Goal: Transaction & Acquisition: Purchase product/service

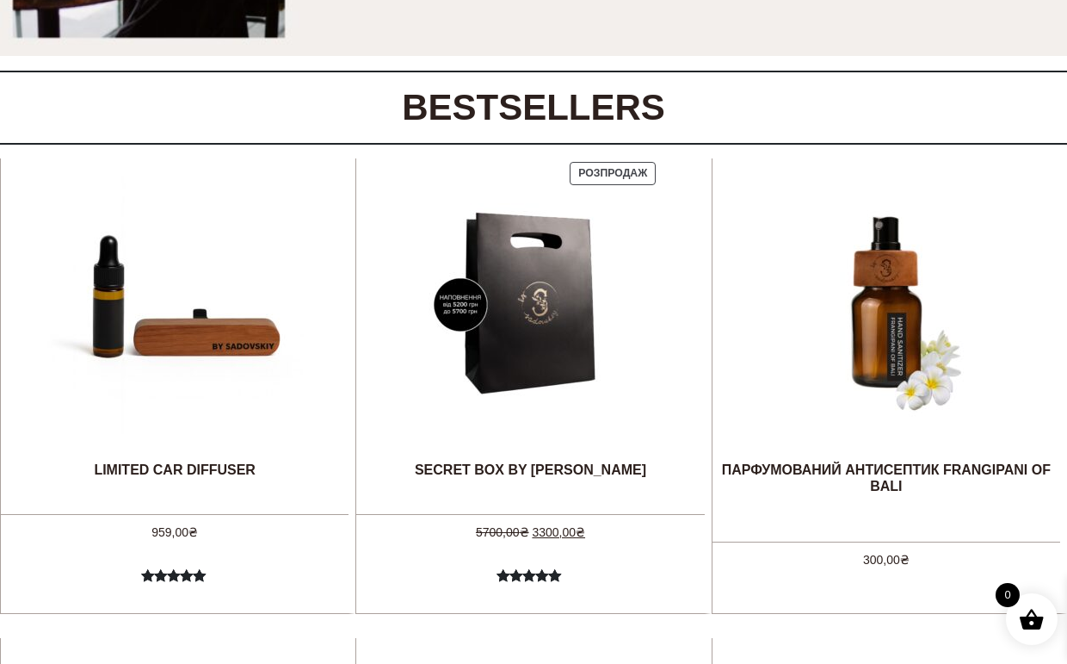
scroll to position [1013, 0]
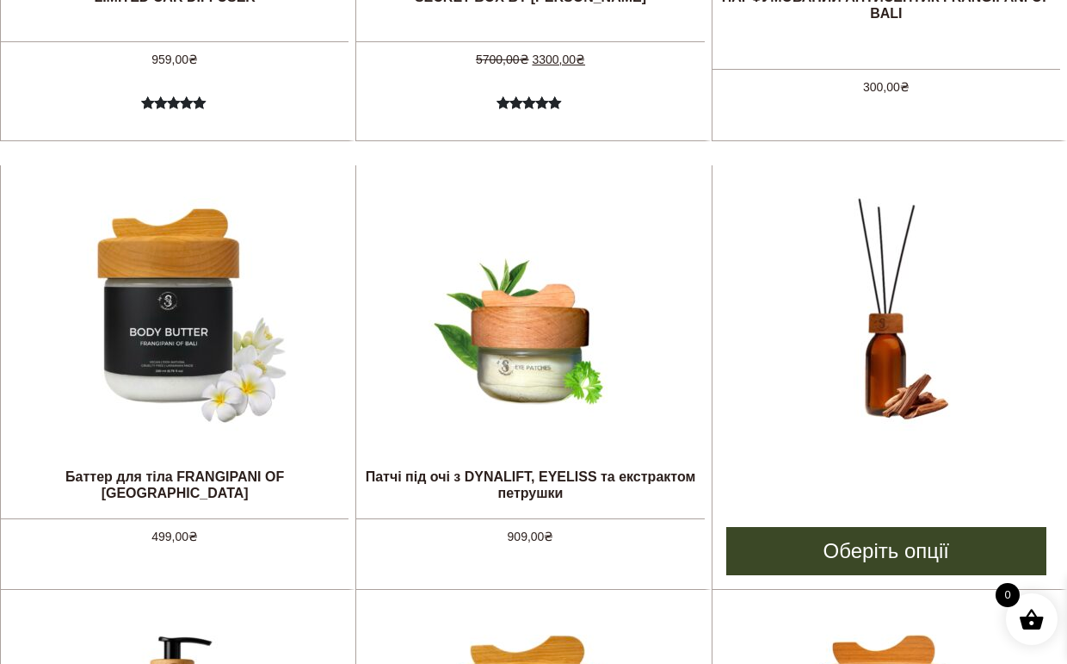
click at [945, 485] on link "Аромадифузор MONACO [ром, дерево, мускус, амаретто]" at bounding box center [886, 339] width 258 height 348
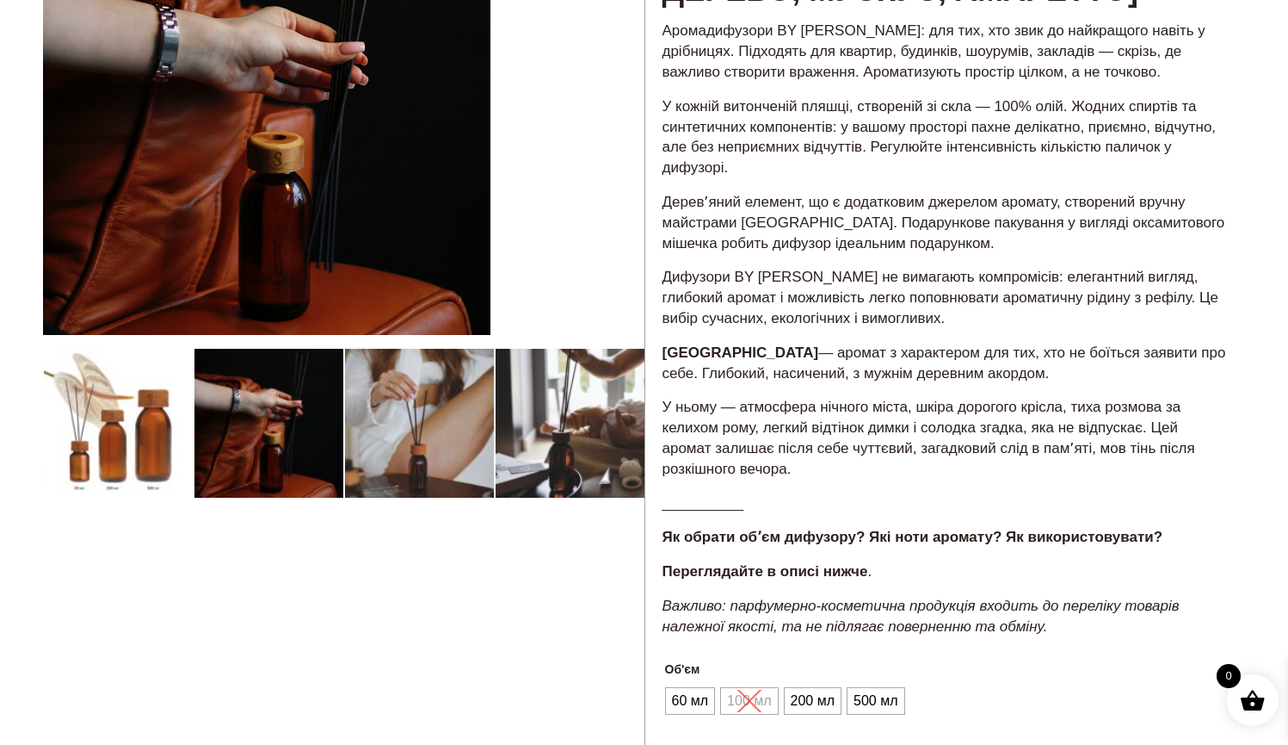
scroll to position [373, 0]
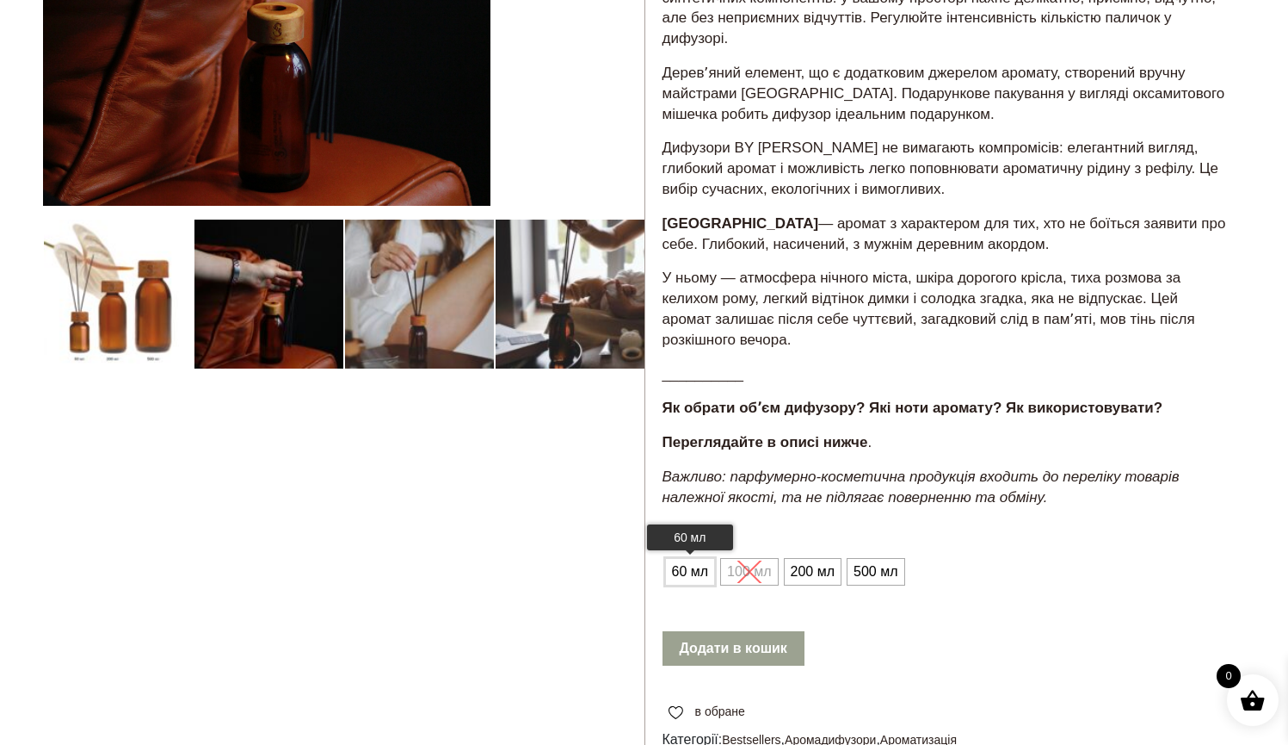
click at [683, 558] on span "60 мл" at bounding box center [691, 572] width 46 height 28
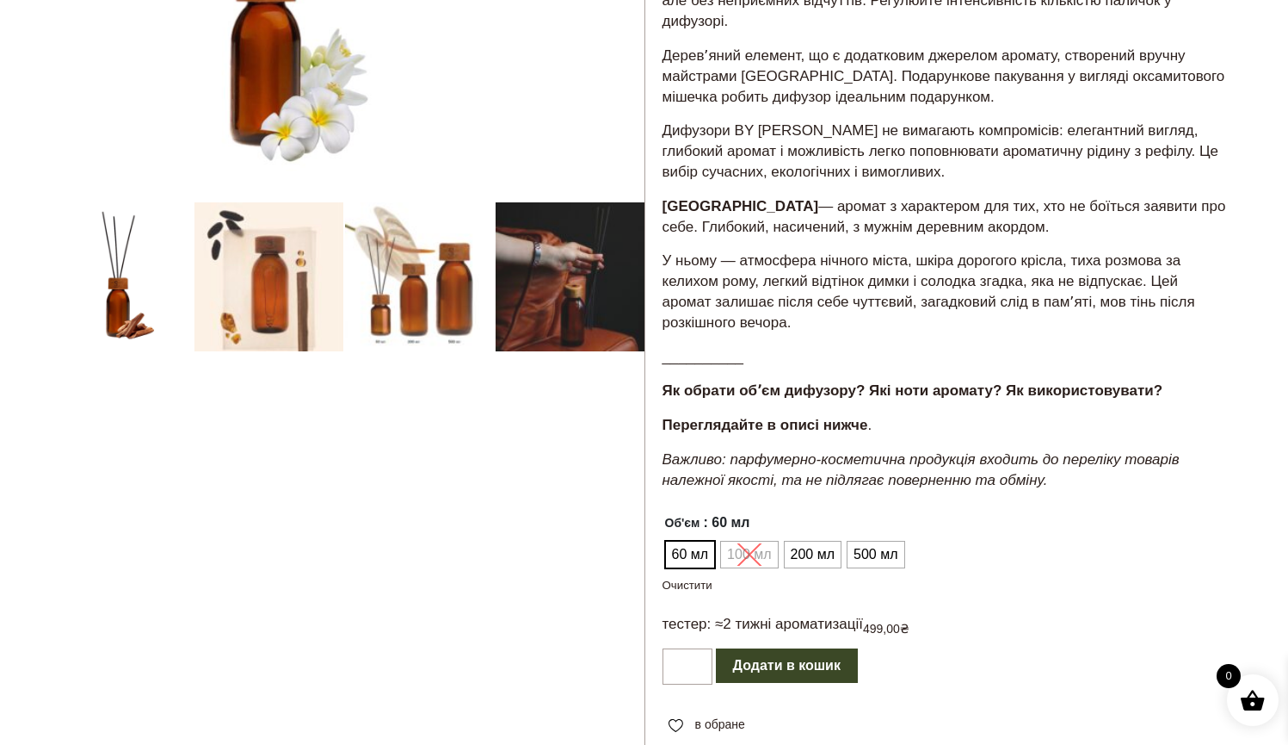
scroll to position [407, 0]
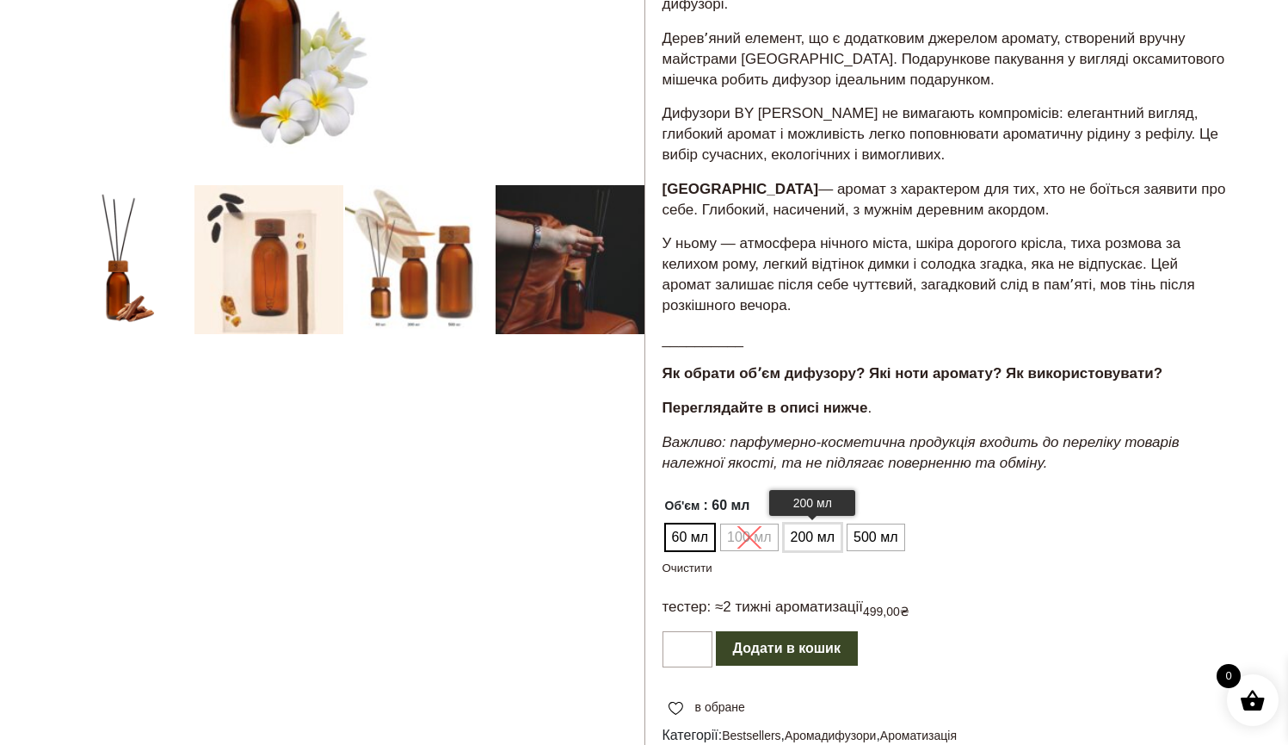
click at [802, 524] on span "200 мл" at bounding box center [813, 537] width 53 height 28
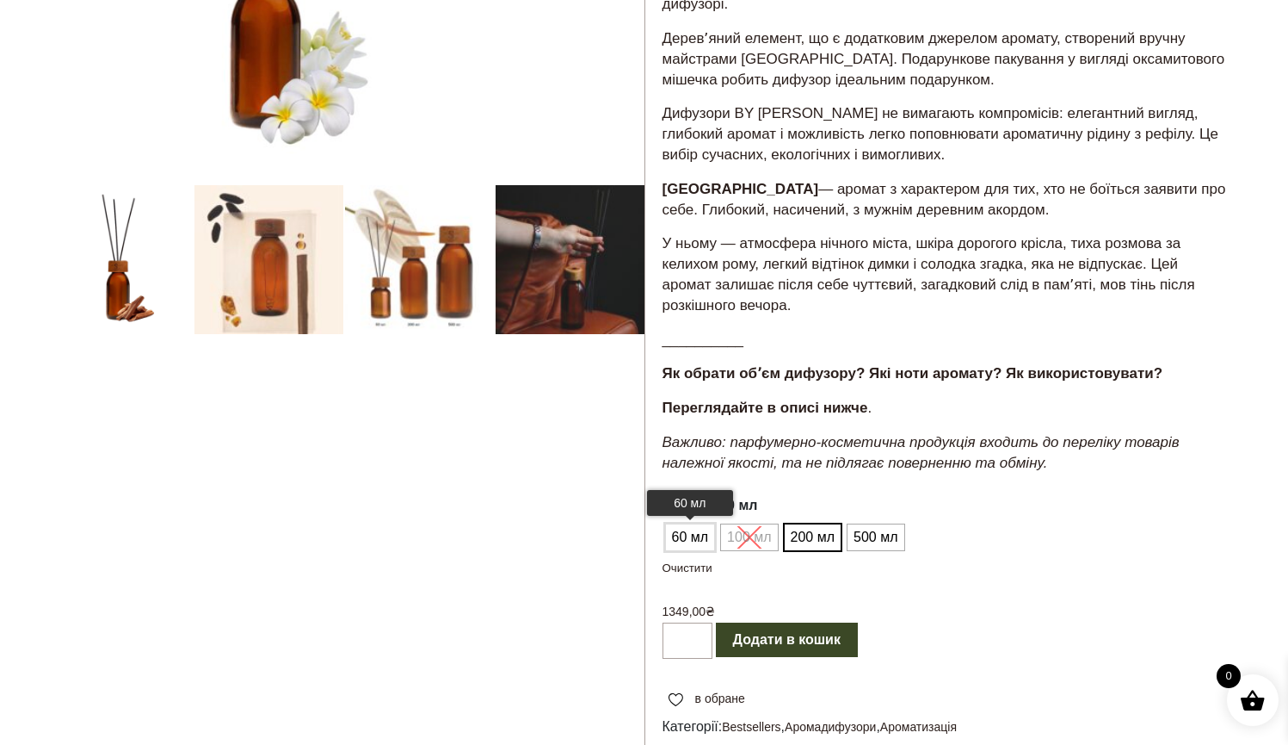
click at [678, 523] on span "60 мл" at bounding box center [691, 537] width 46 height 28
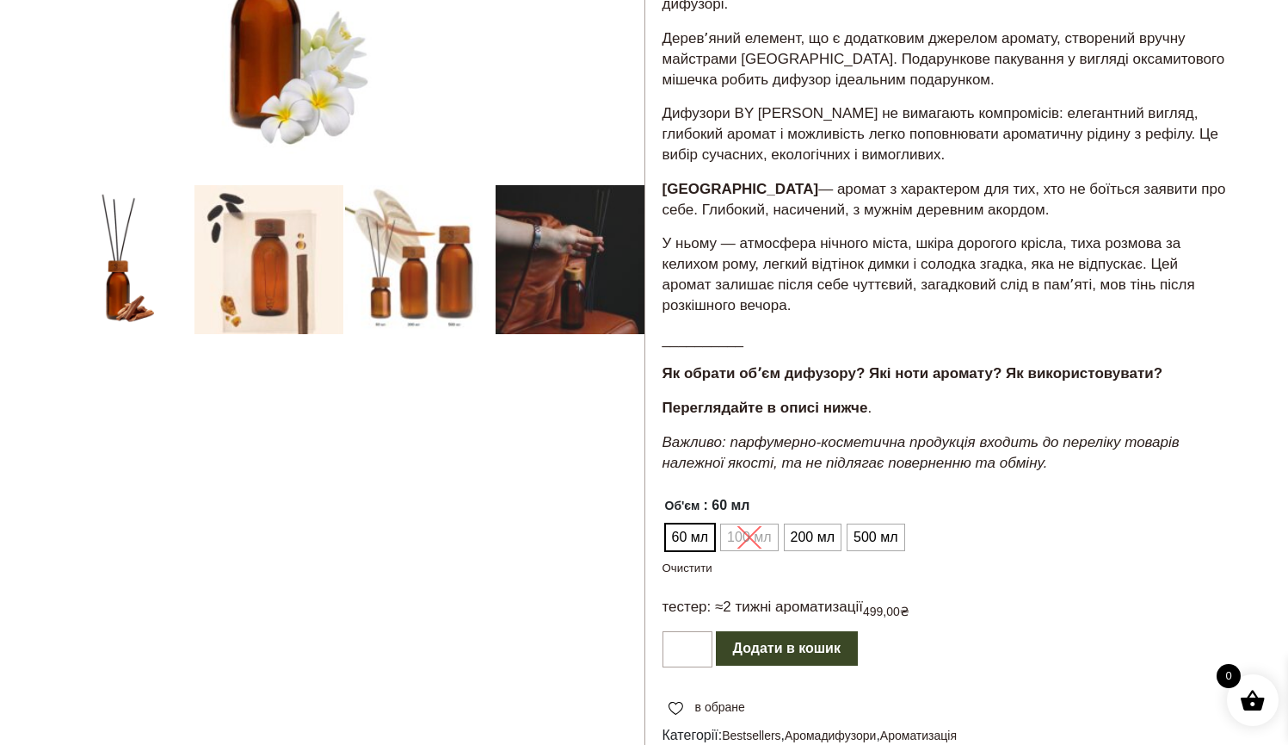
click at [752, 521] on ul "60 мл 100 мл 200 мл 500 мл" at bounding box center [786, 537] width 246 height 33
click at [870, 523] on span "500 мл" at bounding box center [876, 537] width 53 height 28
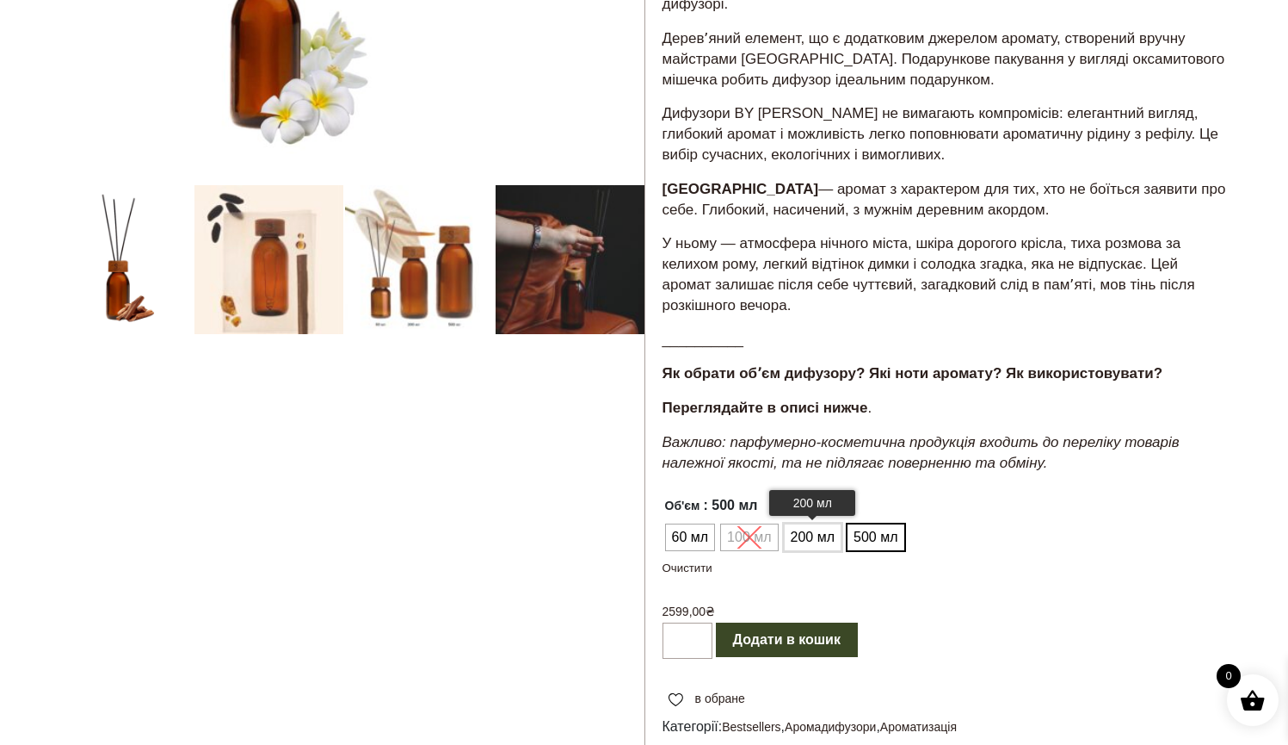
click at [839, 524] on li "200 мл" at bounding box center [813, 537] width 56 height 26
click at [691, 523] on span "60 мл" at bounding box center [691, 537] width 46 height 28
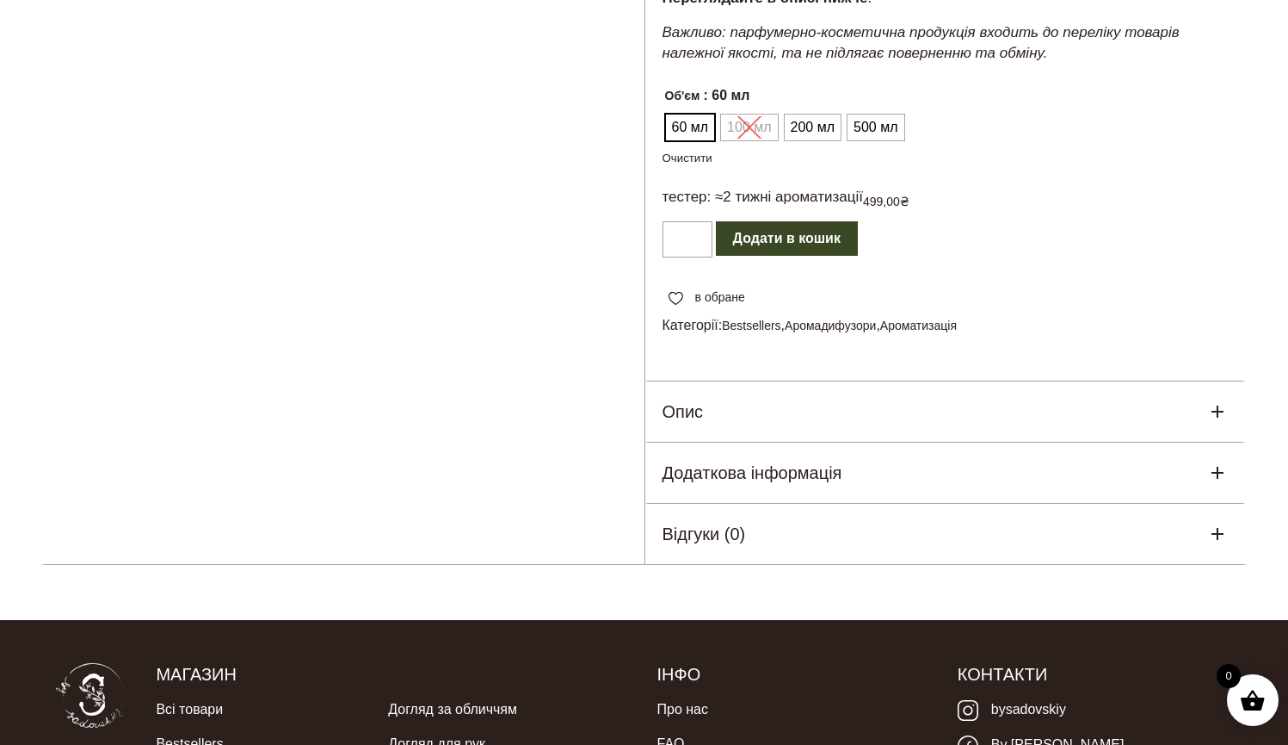
scroll to position [28, 0]
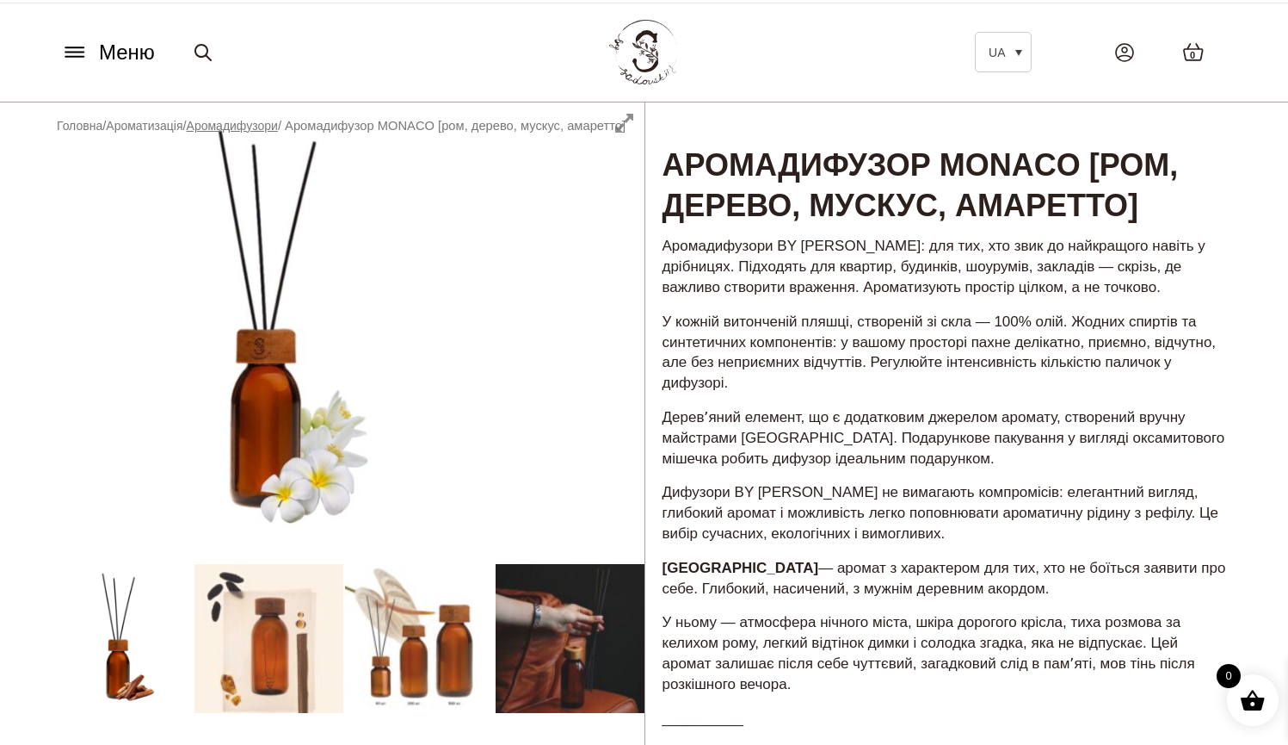
click at [251, 129] on link "Аромадифузори" at bounding box center [232, 126] width 91 height 14
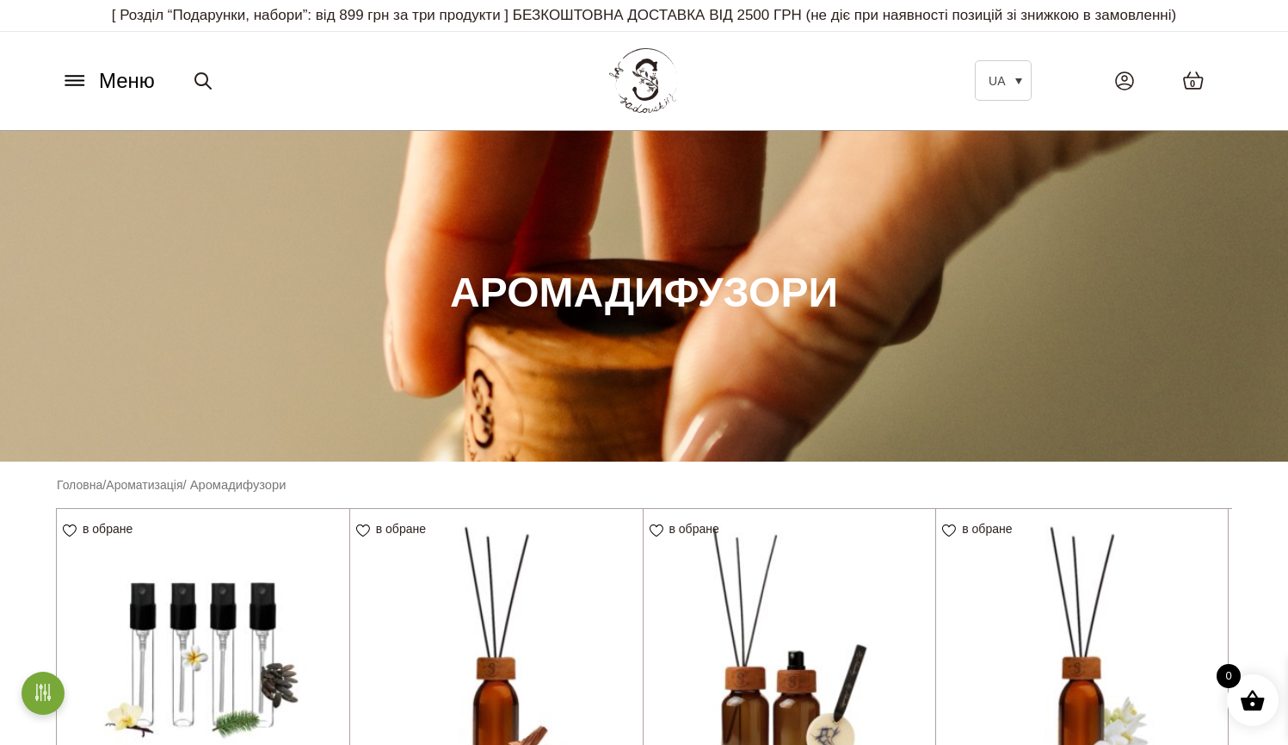
scroll to position [329, 0]
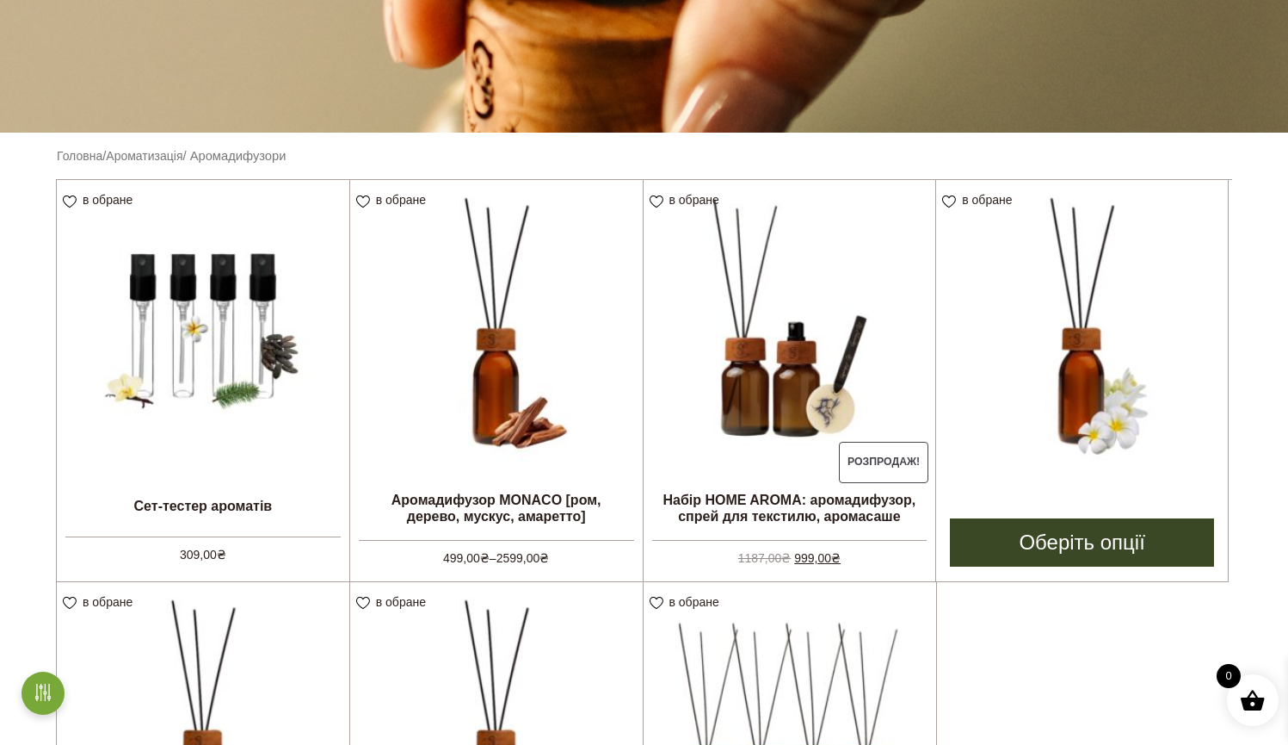
click at [1031, 372] on img at bounding box center [1082, 326] width 292 height 292
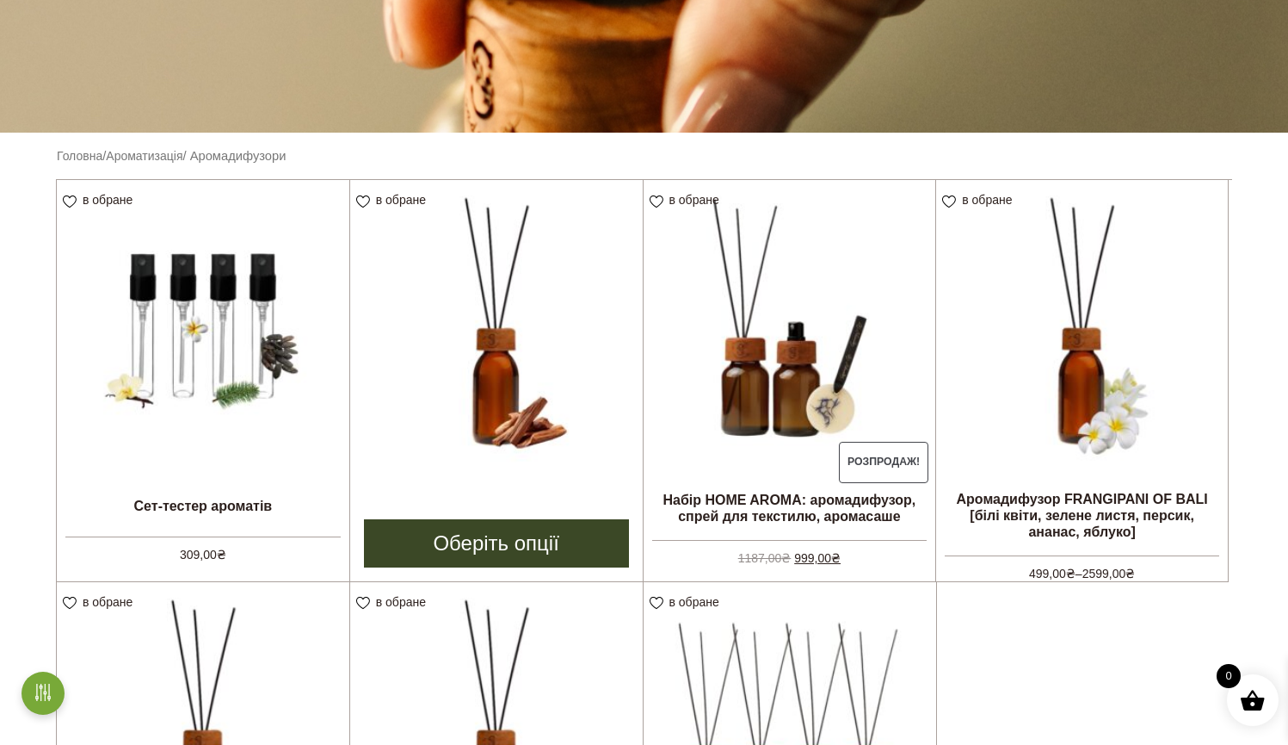
scroll to position [593, 0]
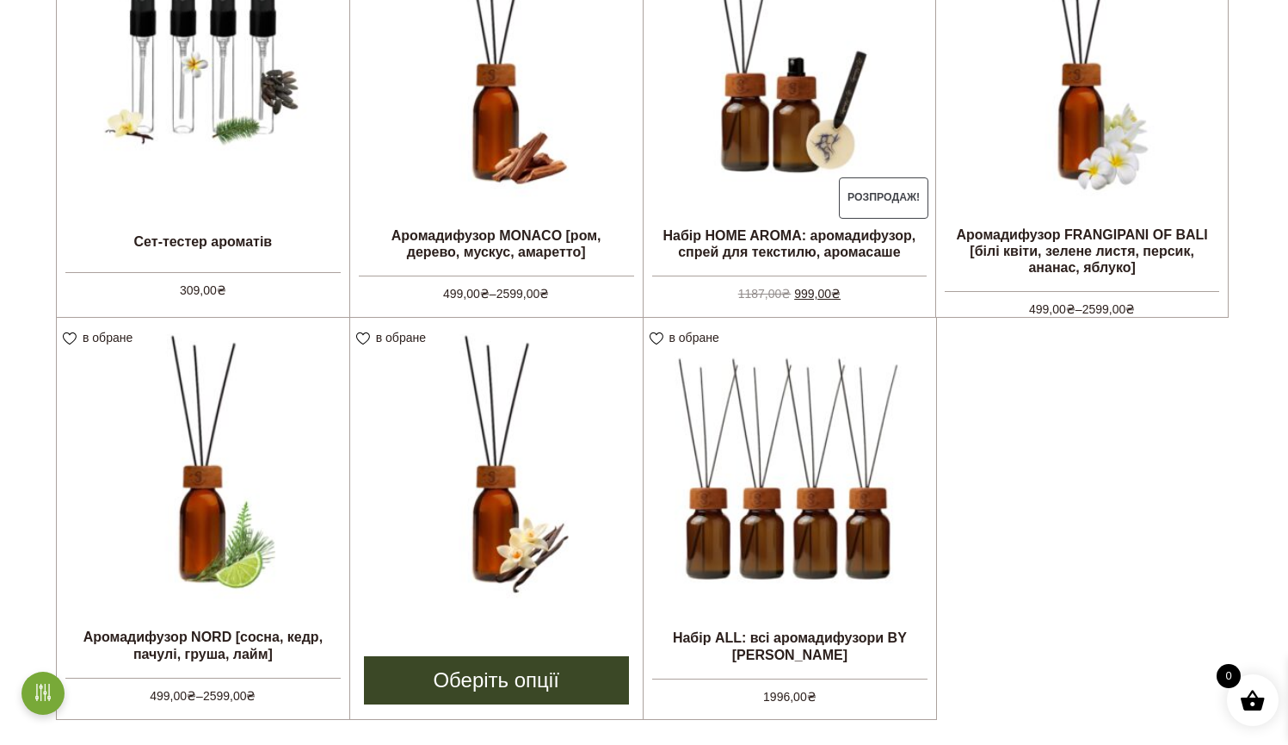
click at [480, 471] on img at bounding box center [496, 464] width 293 height 293
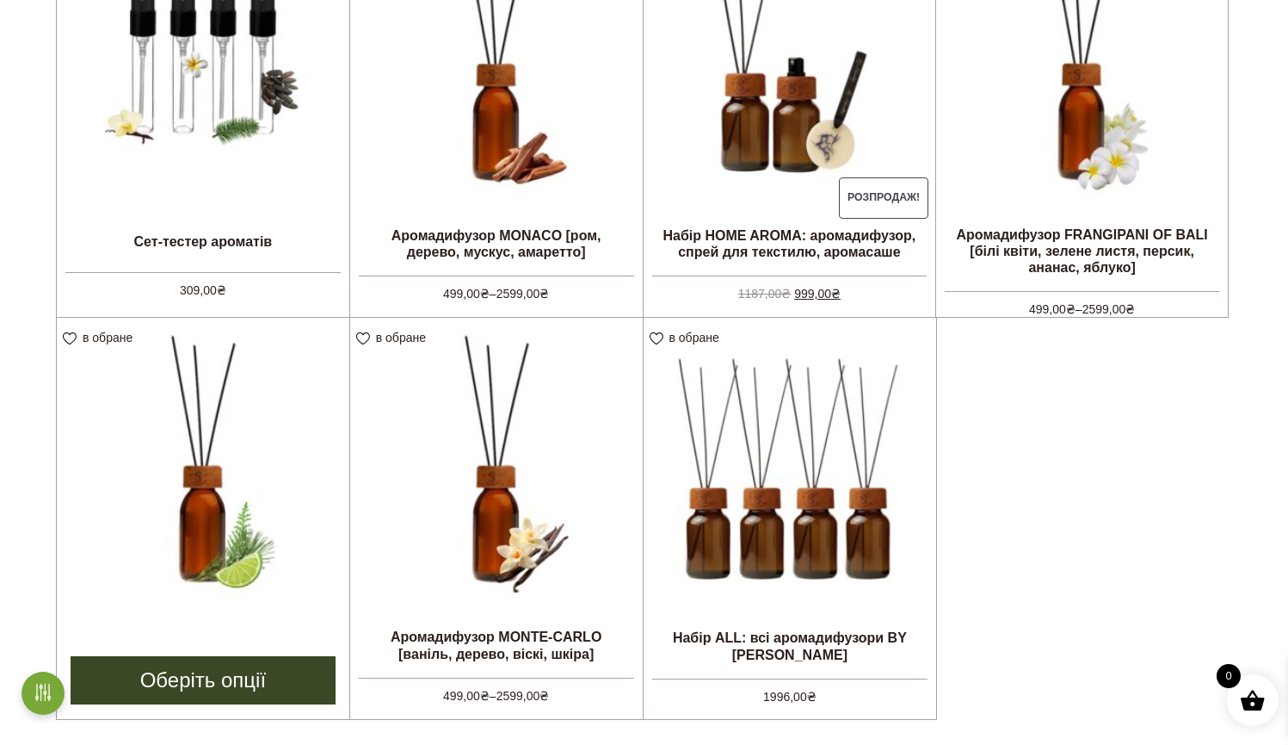
click at [167, 448] on img at bounding box center [203, 464] width 293 height 293
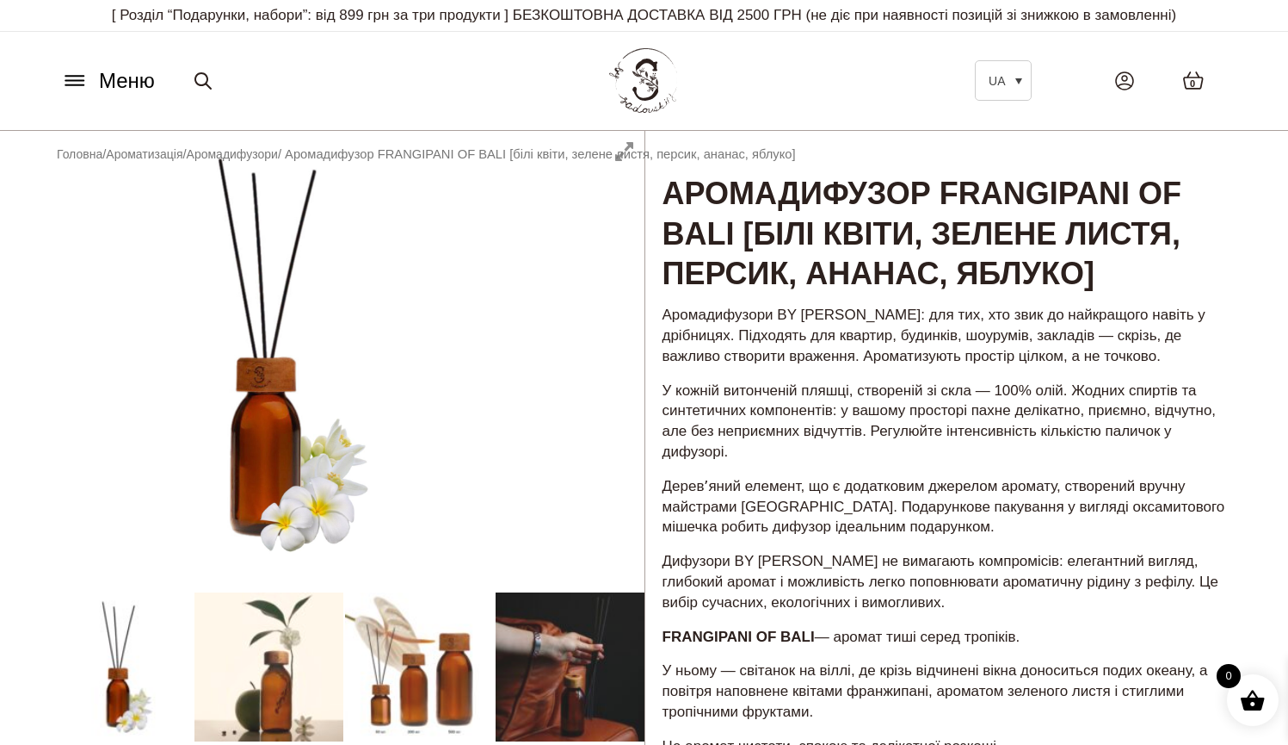
scroll to position [333, 0]
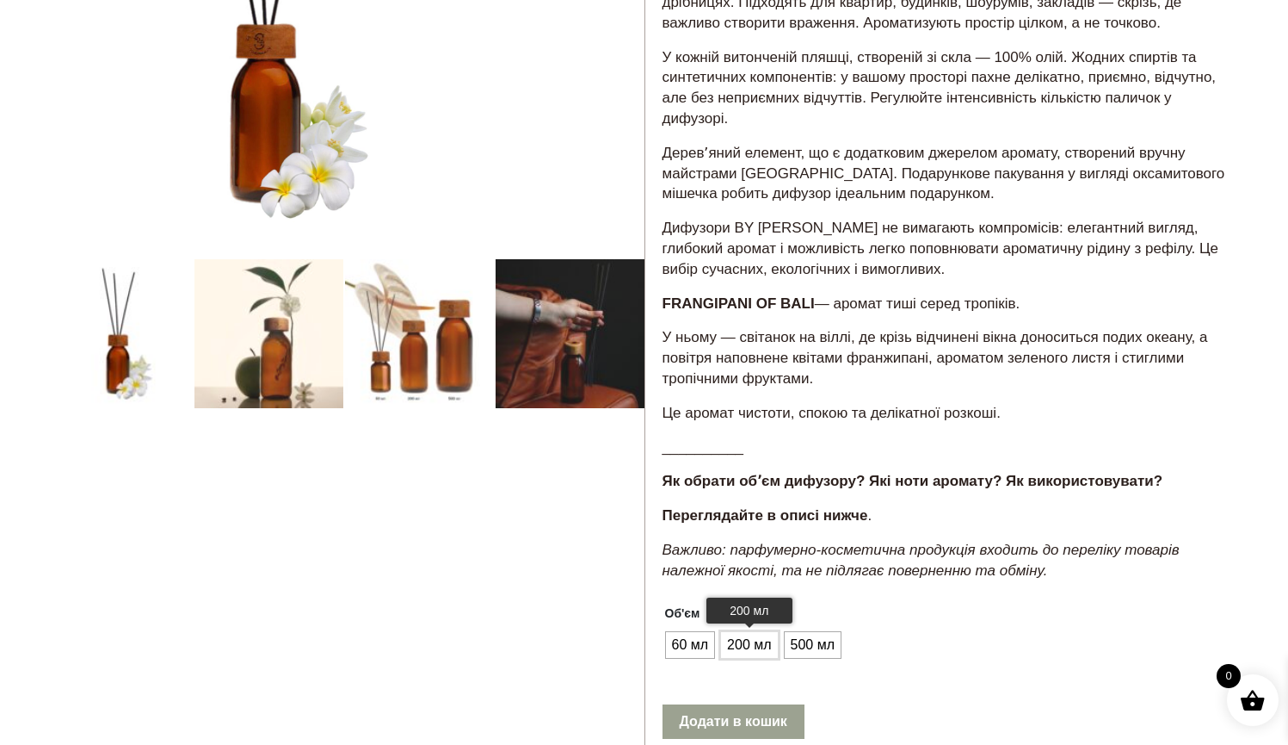
click at [728, 631] on span "200 мл" at bounding box center [749, 645] width 53 height 28
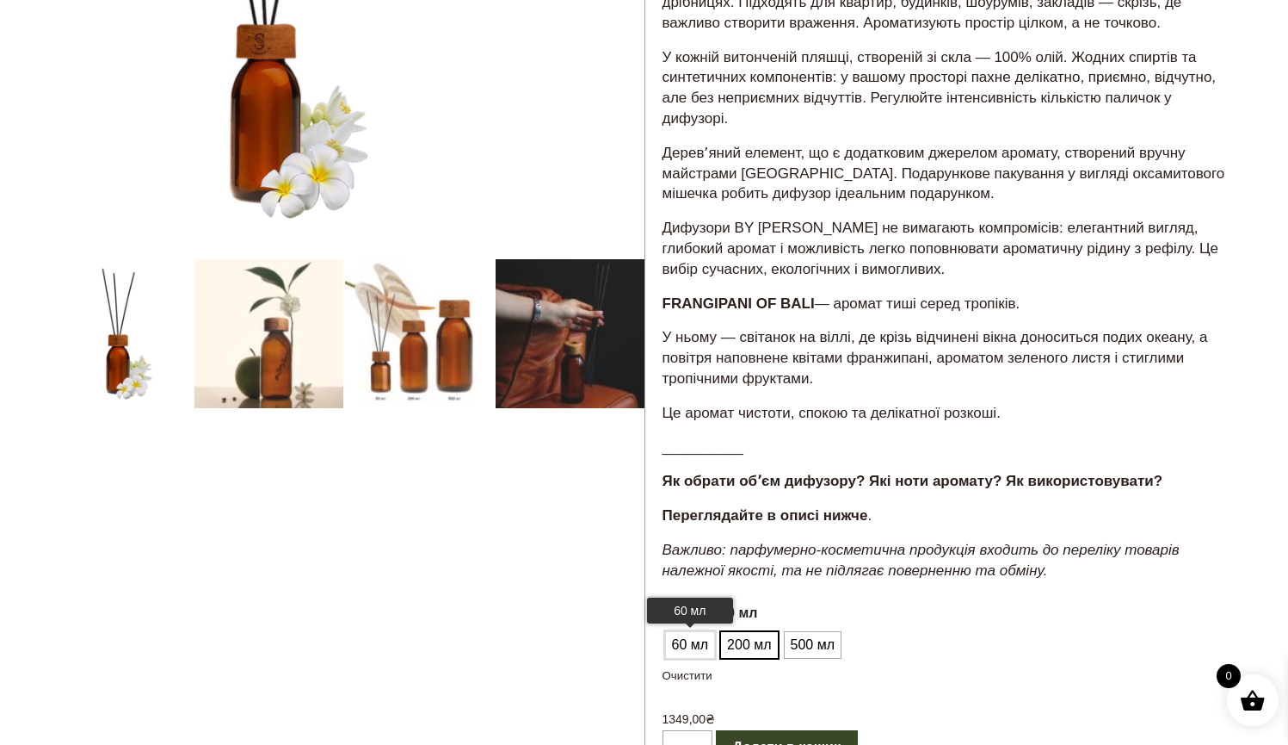
click at [691, 631] on span "60 мл" at bounding box center [691, 645] width 46 height 28
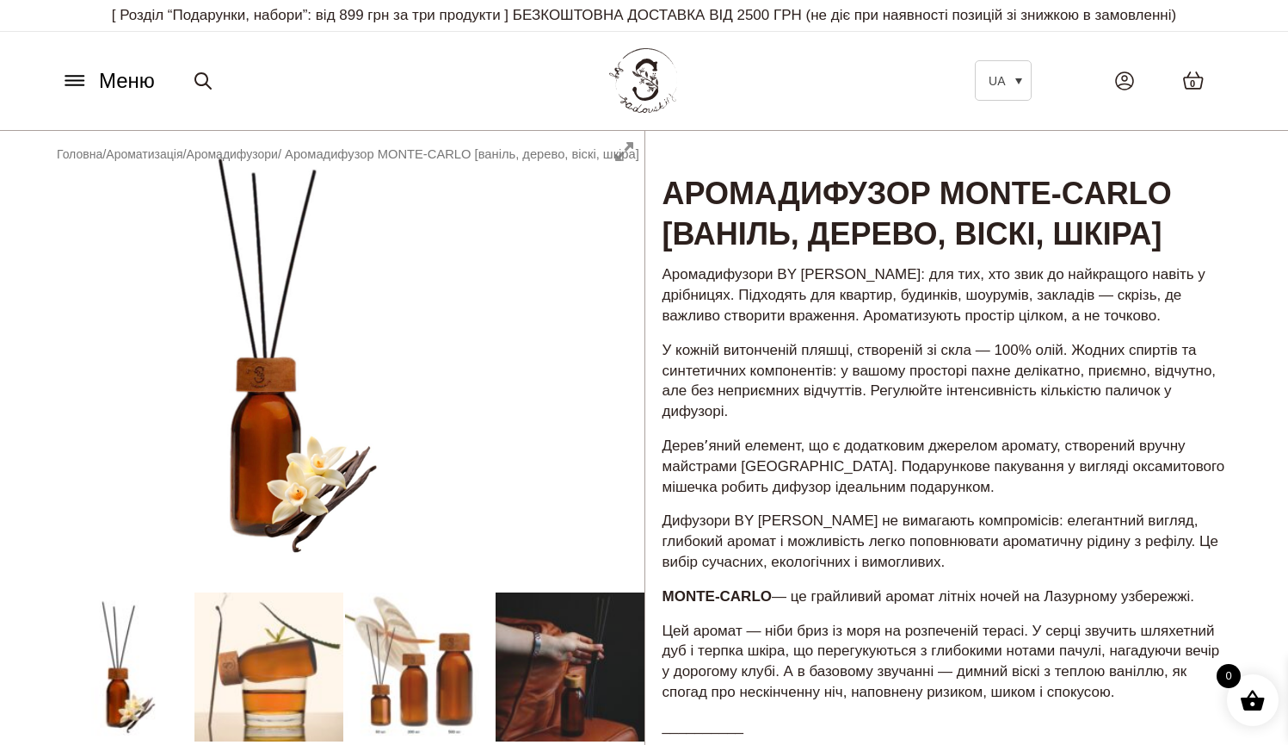
scroll to position [320, 0]
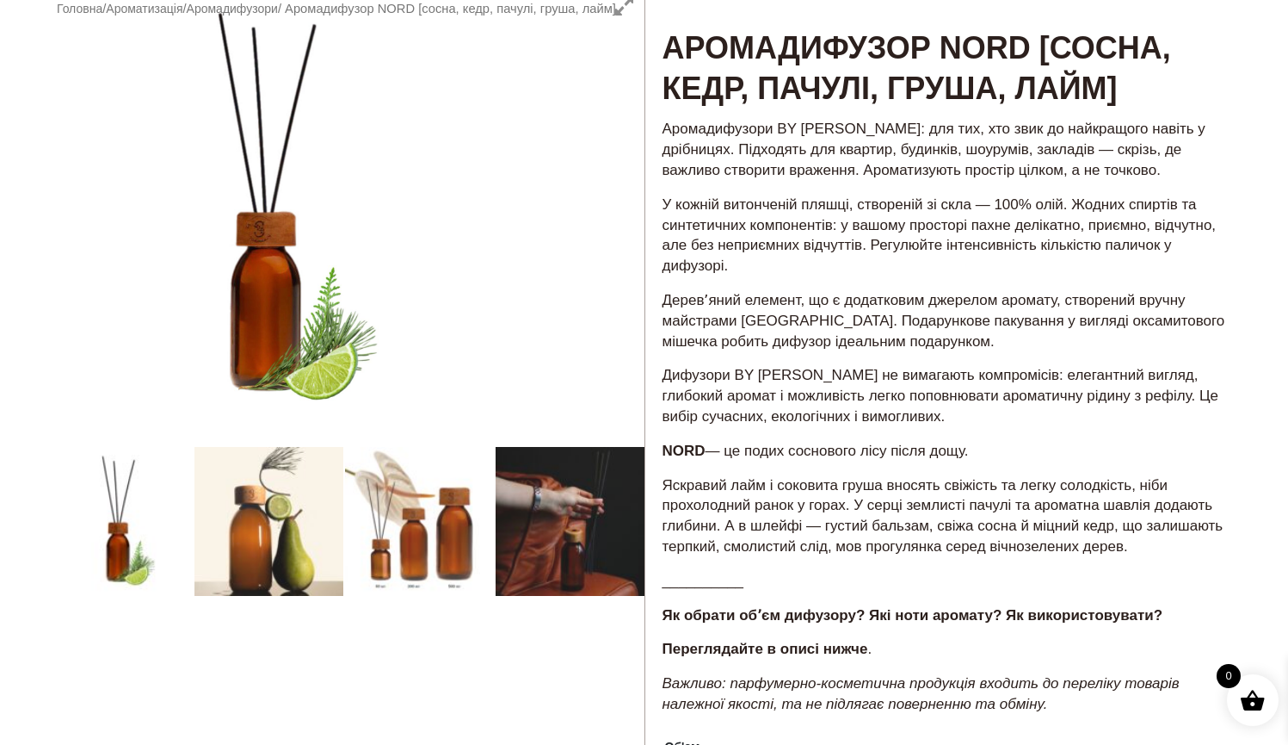
scroll to position [471, 0]
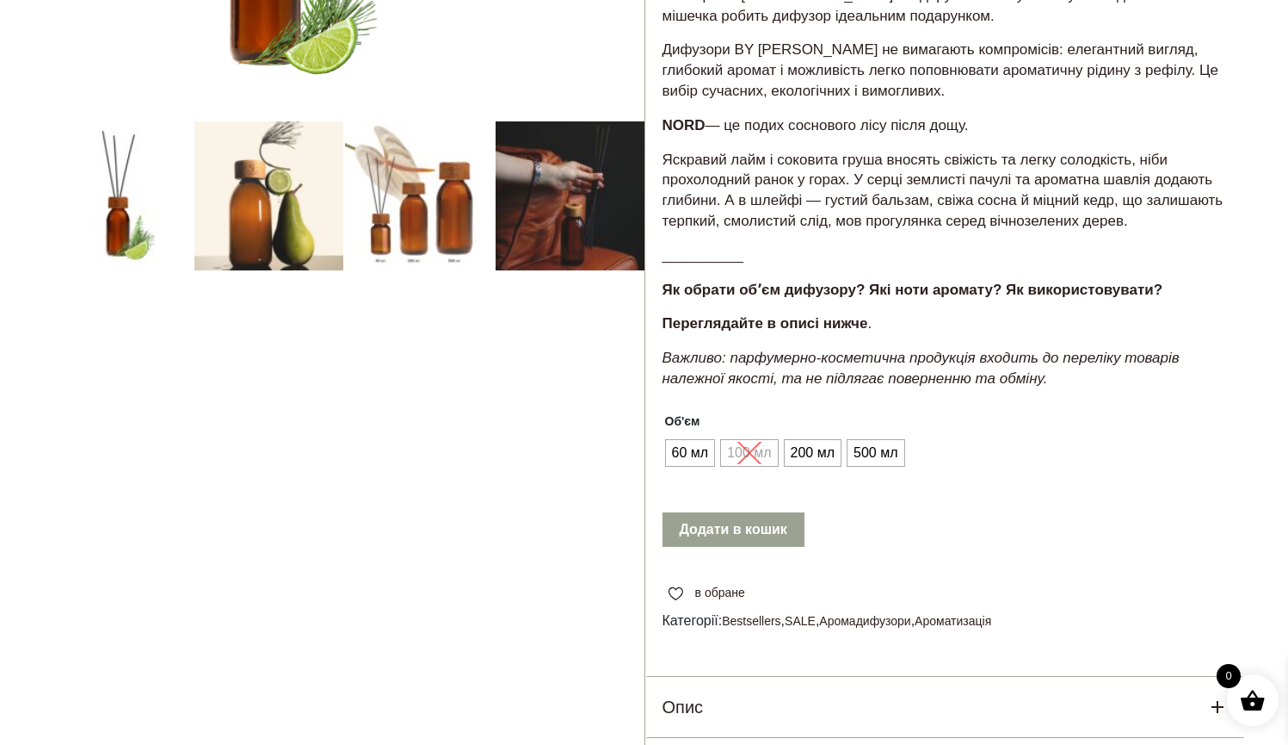
click at [752, 436] on ul "60 мл 100 мл 200 мл 500 мл" at bounding box center [784, 452] width 242 height 33
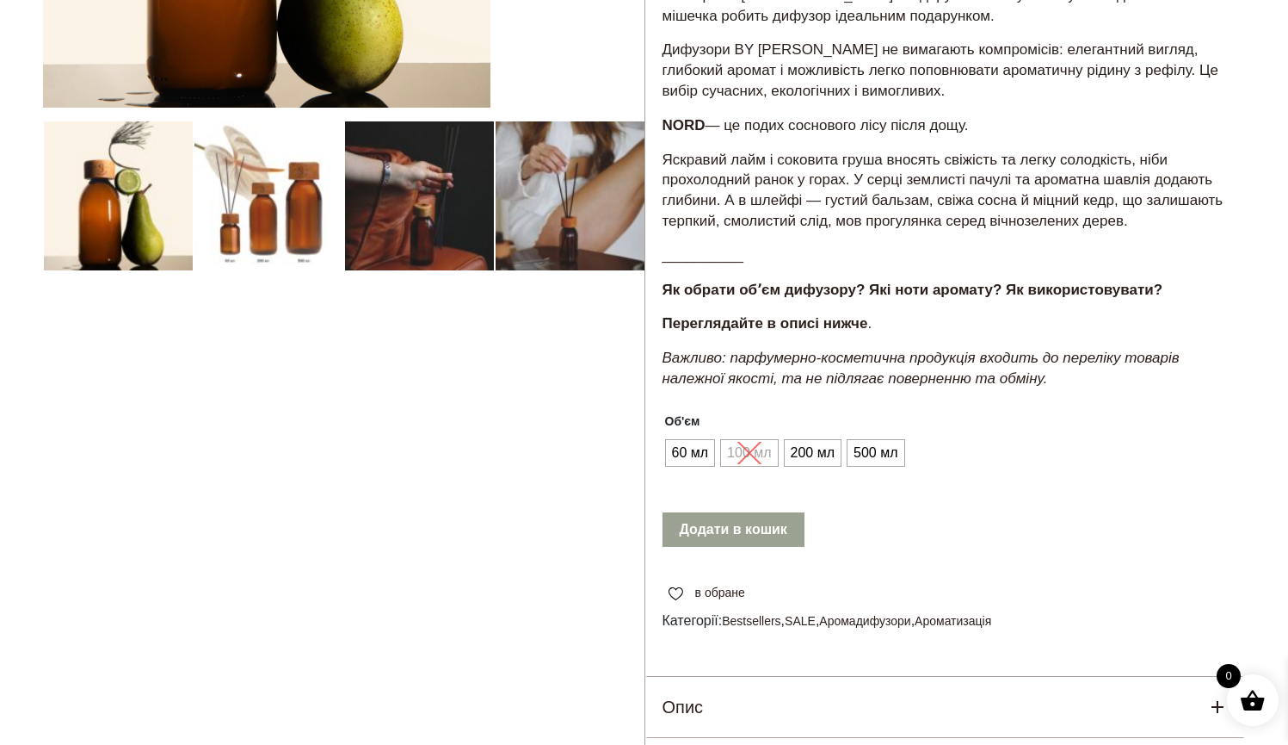
click at [247, 191] on div at bounding box center [344, 260] width 602 height 1200
click at [293, 239] on div at bounding box center [344, 260] width 602 height 1200
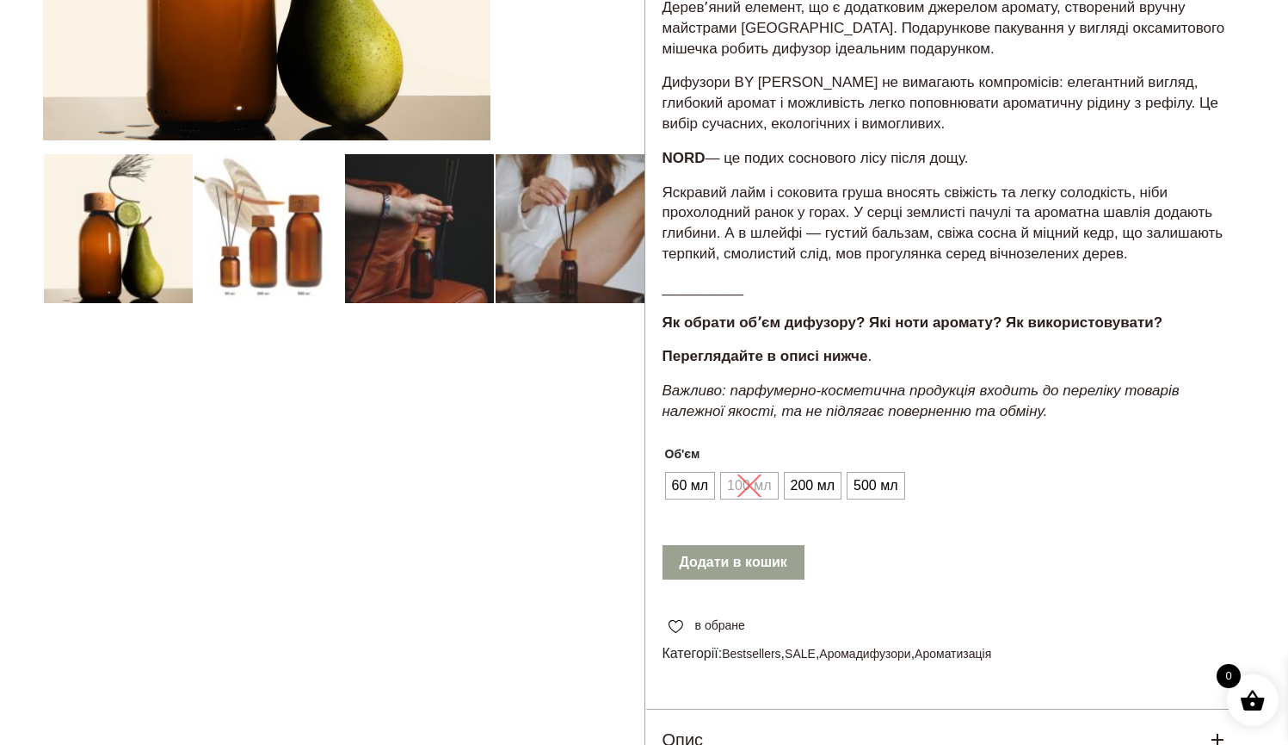
scroll to position [187, 0]
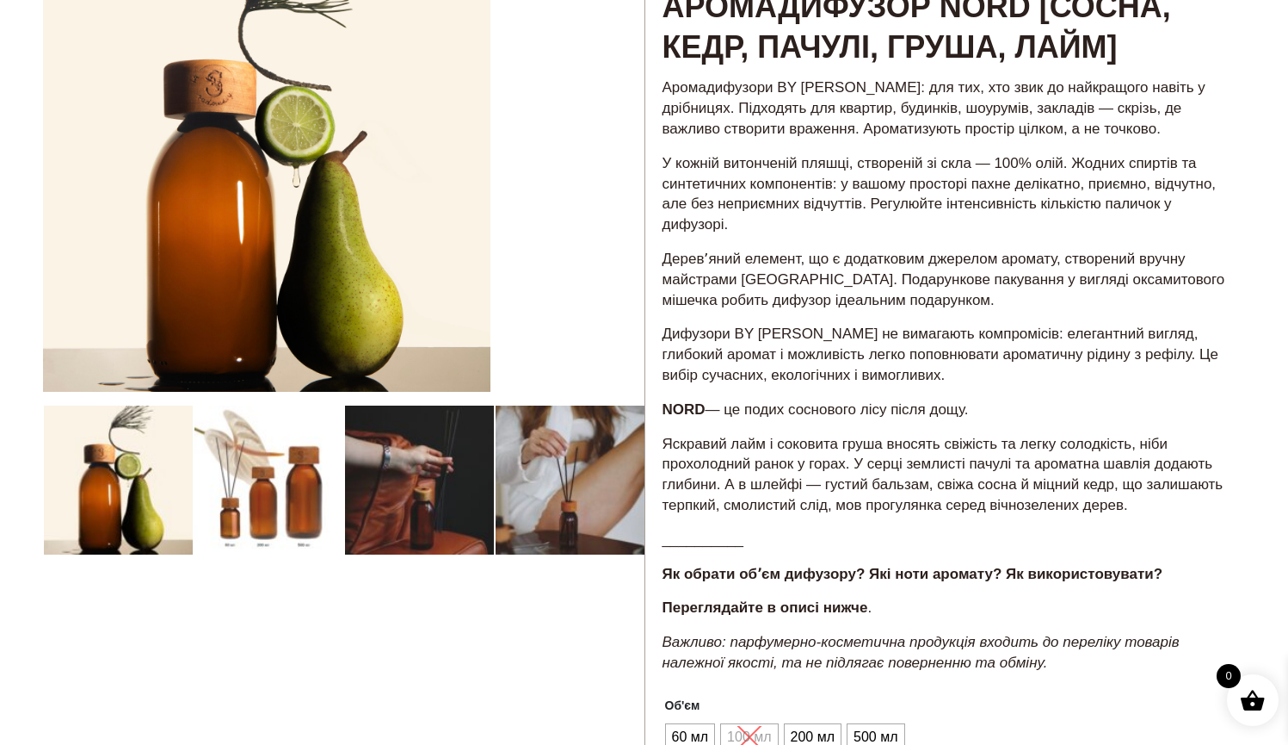
click at [278, 467] on div at bounding box center [344, 544] width 602 height 1200
